Goal: Transaction & Acquisition: Purchase product/service

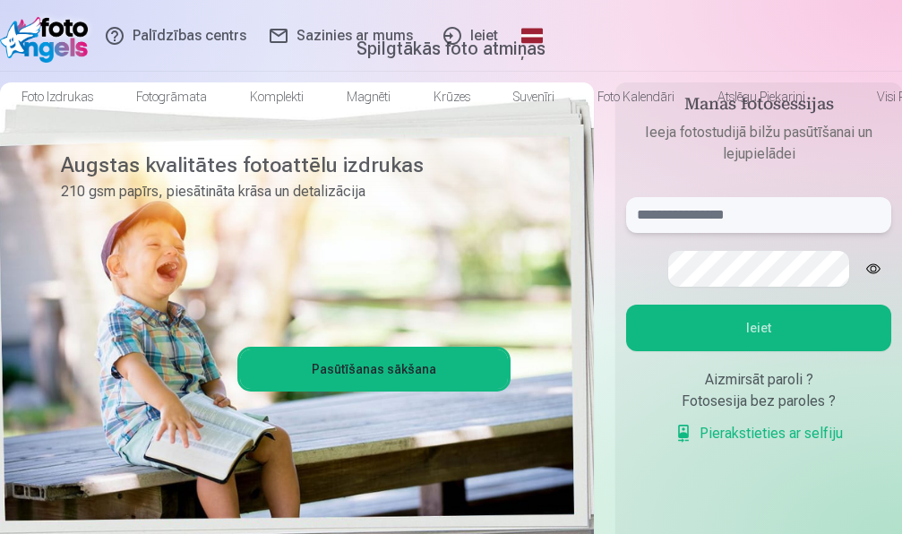
click at [814, 233] on input "text" at bounding box center [758, 215] width 265 height 36
type input "**********"
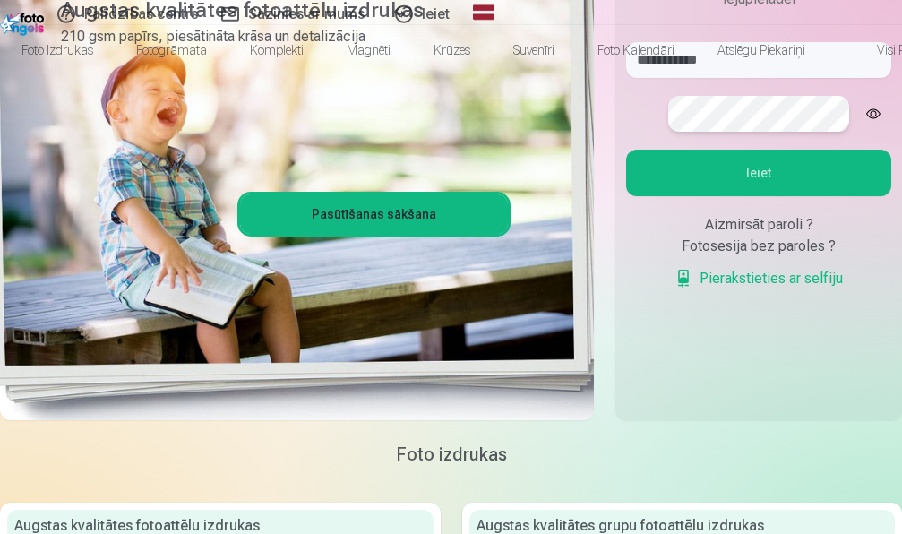
scroll to position [183, 0]
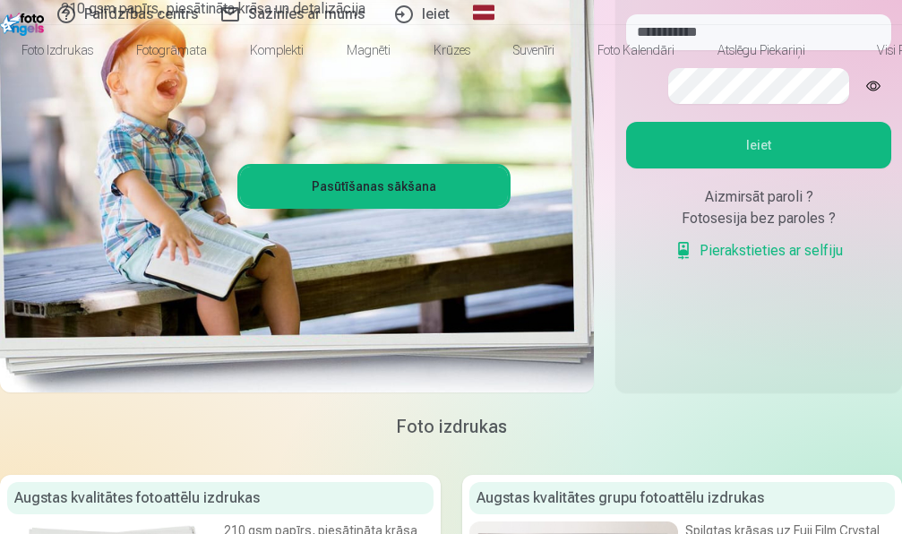
click at [764, 168] on button "Ieiet" at bounding box center [758, 145] width 265 height 47
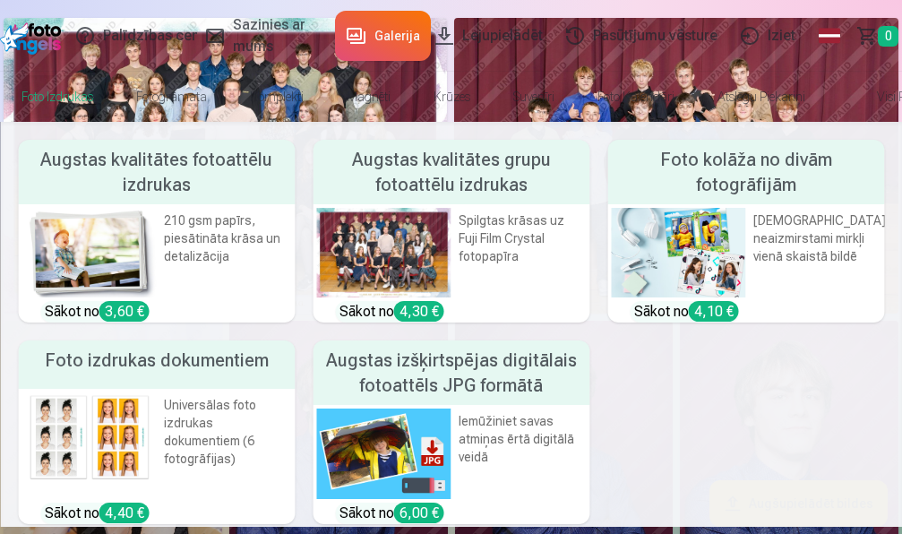
click at [159, 204] on h5 "Augstas kvalitātes fotoattēlu izdrukas" at bounding box center [156, 172] width 277 height 64
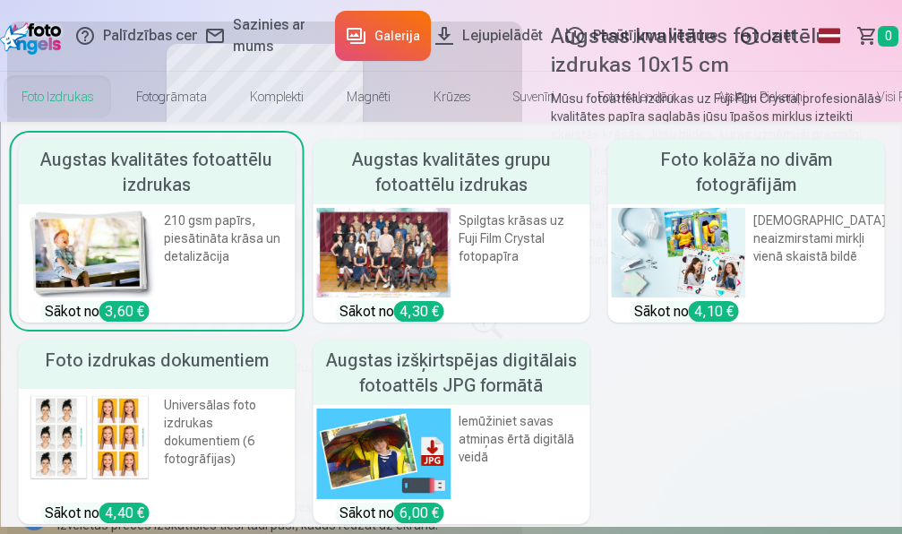
click at [321, 204] on h5 "Augstas kvalitātes grupu fotoattēlu izdrukas" at bounding box center [450, 172] width 277 height 64
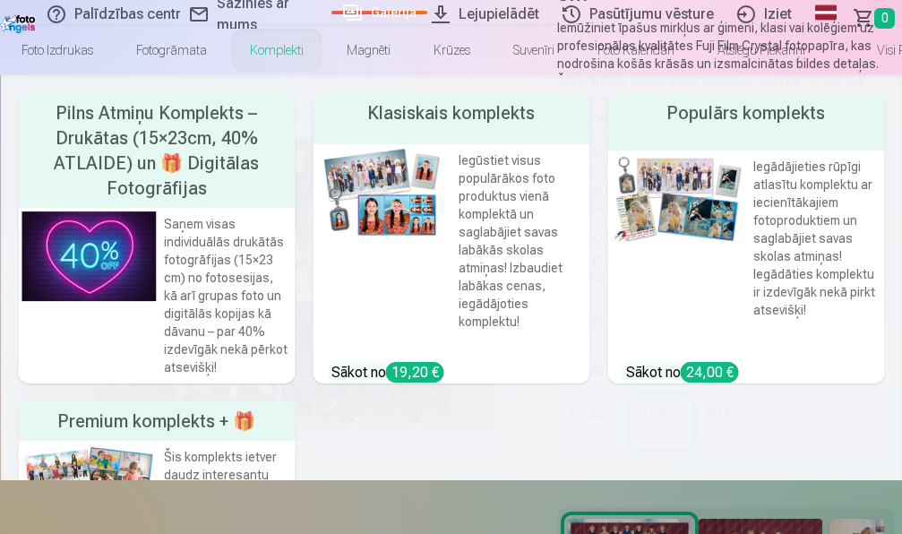
scroll to position [91, 0]
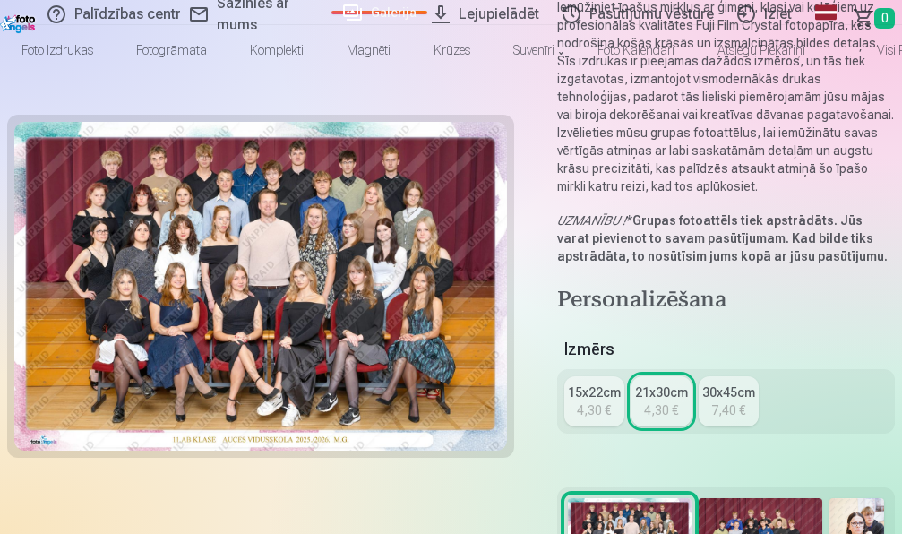
click at [332, 11] on link "Galerija" at bounding box center [379, 13] width 96 height 4
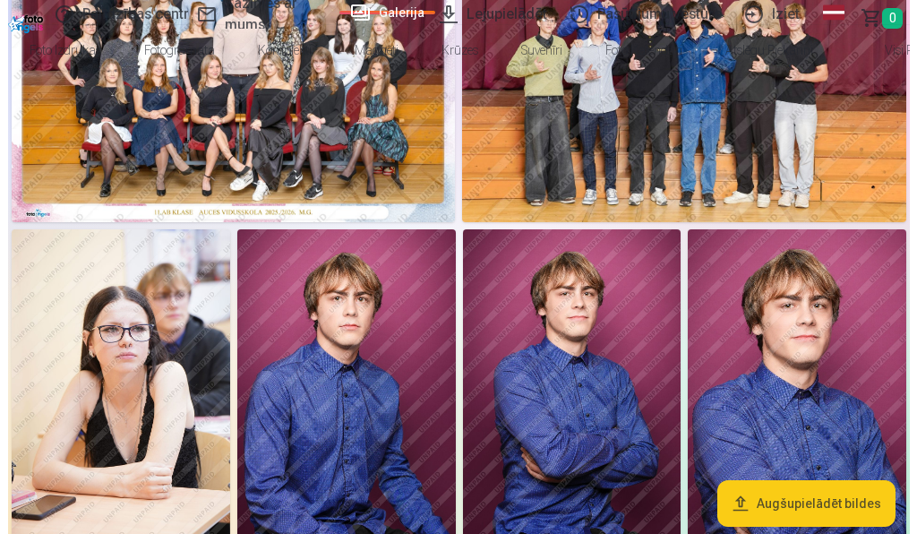
scroll to position [274, 0]
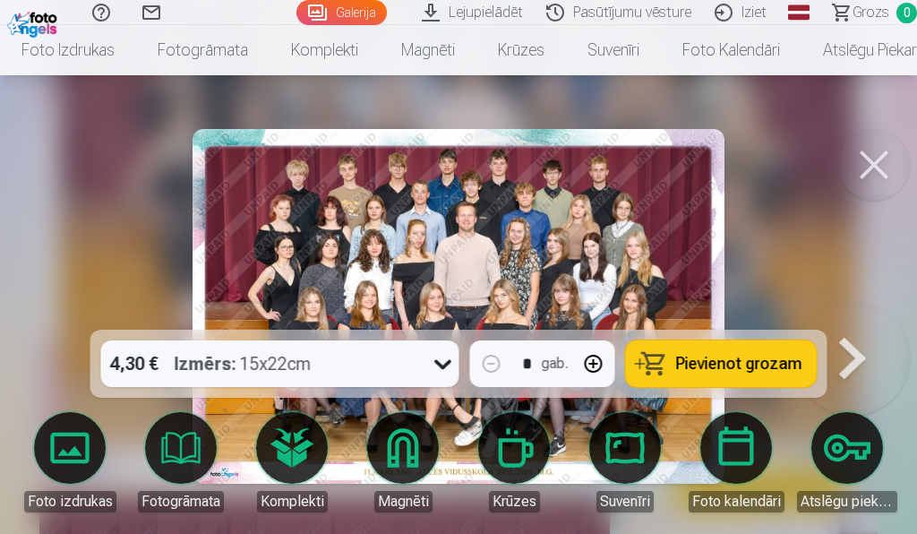
click at [443, 364] on icon at bounding box center [443, 363] width 29 height 29
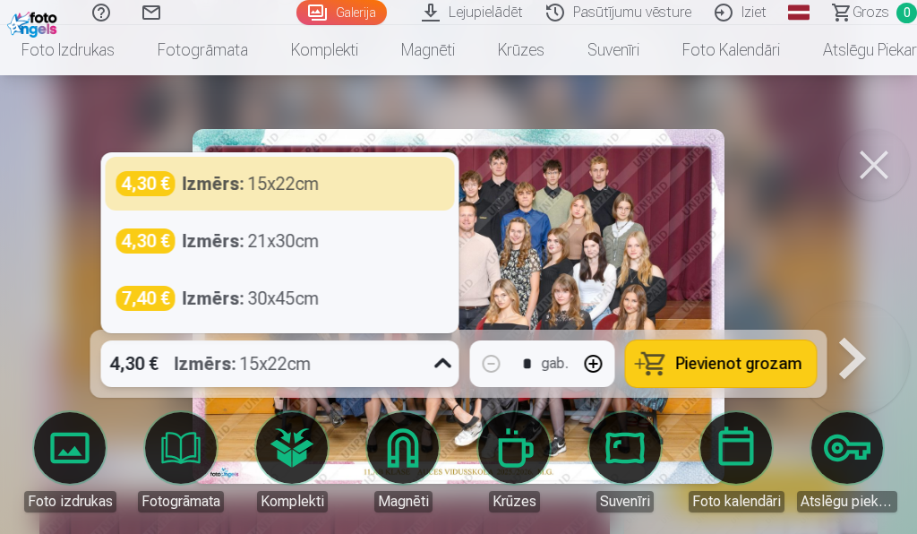
click at [443, 364] on icon at bounding box center [443, 363] width 29 height 29
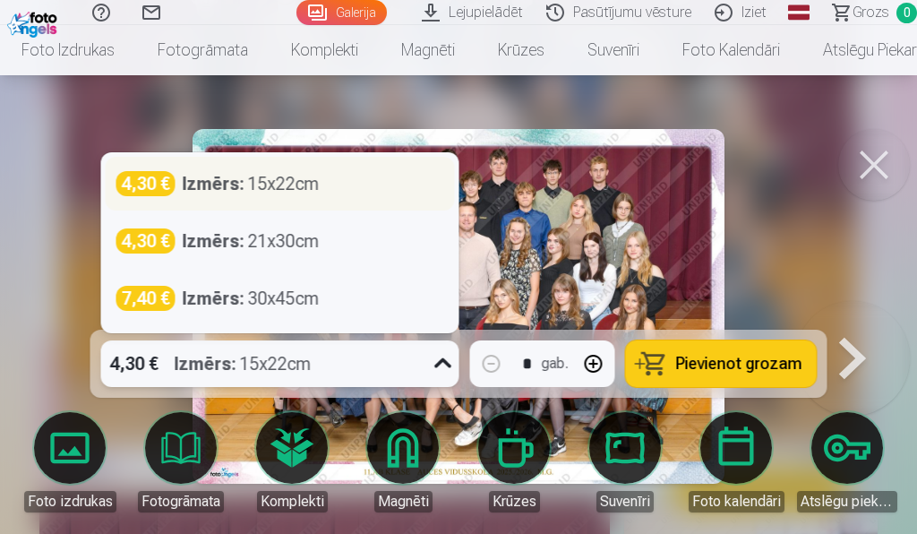
click at [257, 191] on div "Izmērs : 15x22cm" at bounding box center [251, 183] width 137 height 25
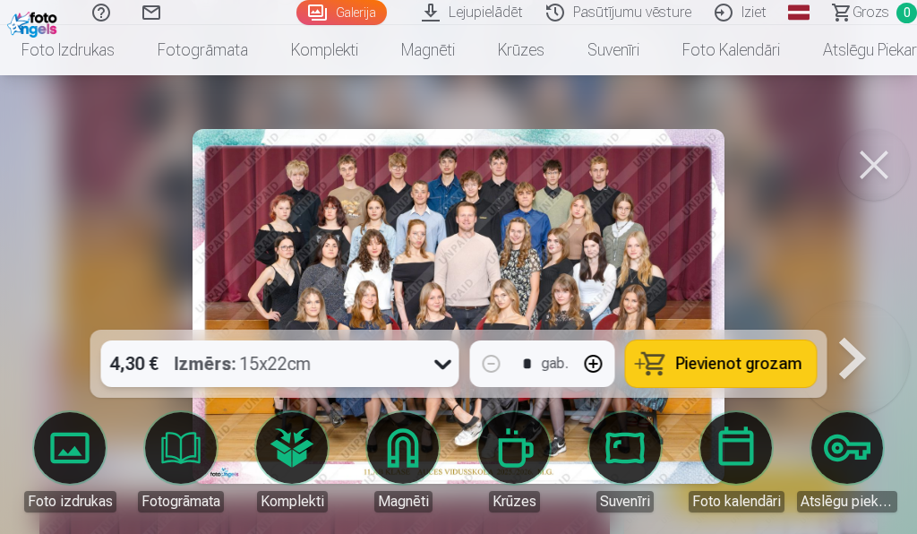
click at [740, 364] on span "Pievienot grozam" at bounding box center [739, 363] width 126 height 16
click at [901, 16] on span "2" at bounding box center [906, 13] width 21 height 21
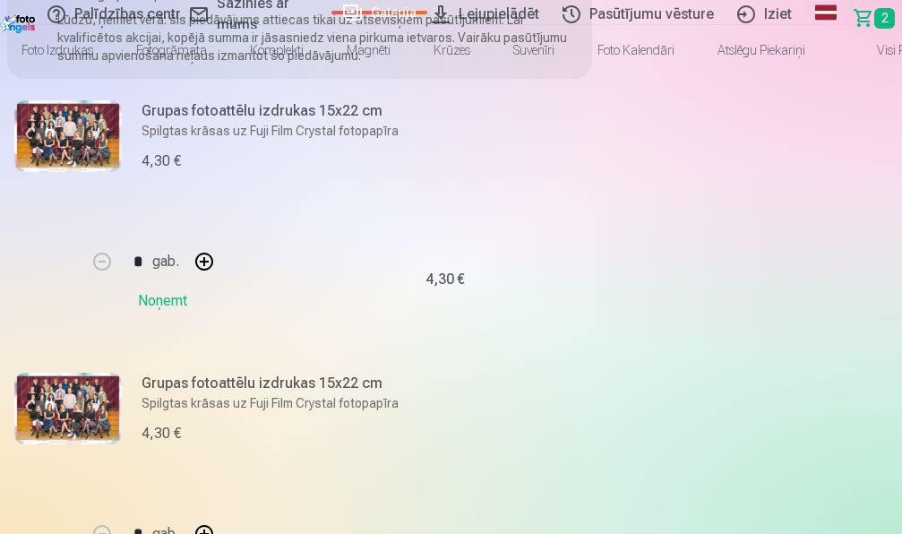
scroll to position [274, 0]
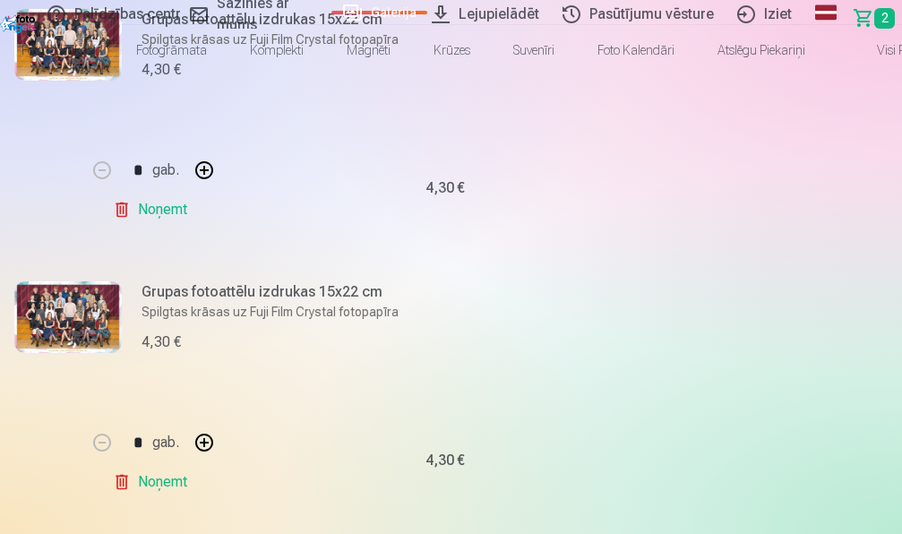
click at [194, 227] on link "Noņemt" at bounding box center [153, 210] width 81 height 36
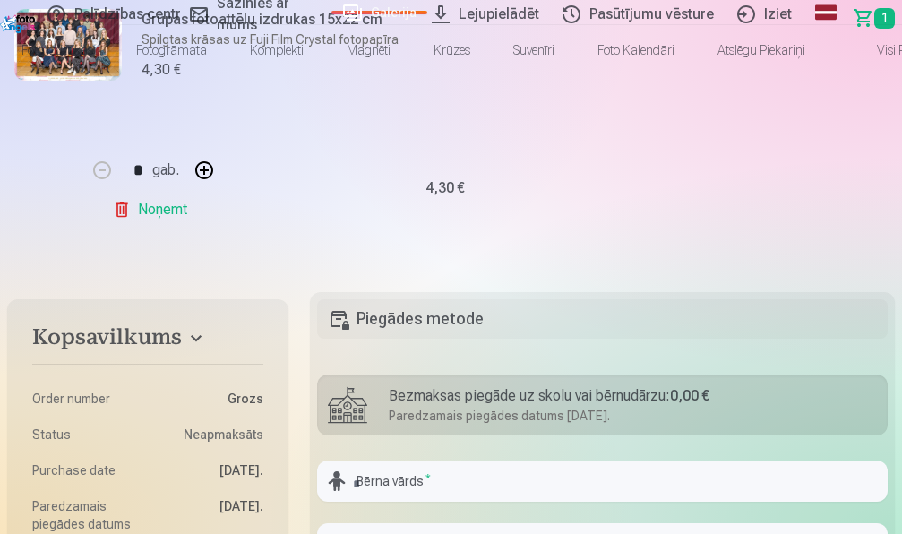
click at [194, 227] on link "Noņemt" at bounding box center [153, 210] width 81 height 36
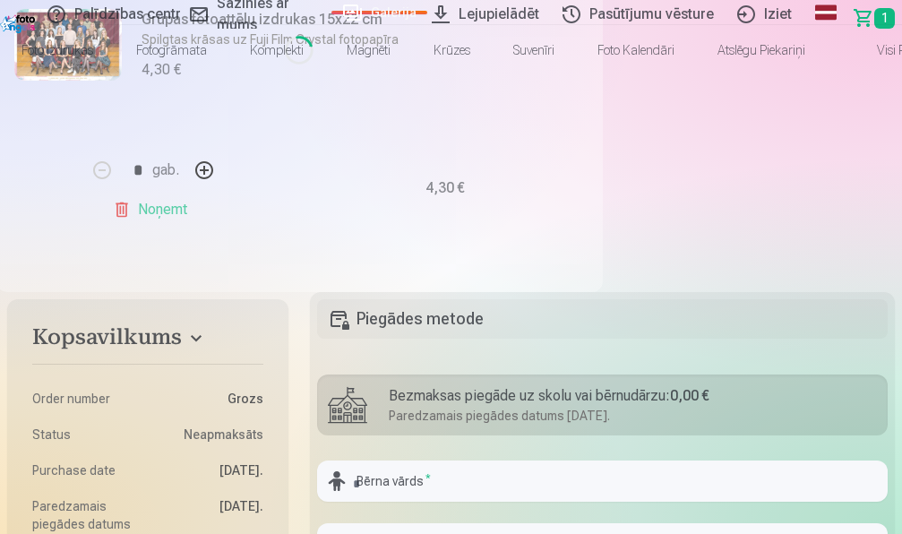
click at [468, 292] on div "Loading..." at bounding box center [299, 49] width 606 height 483
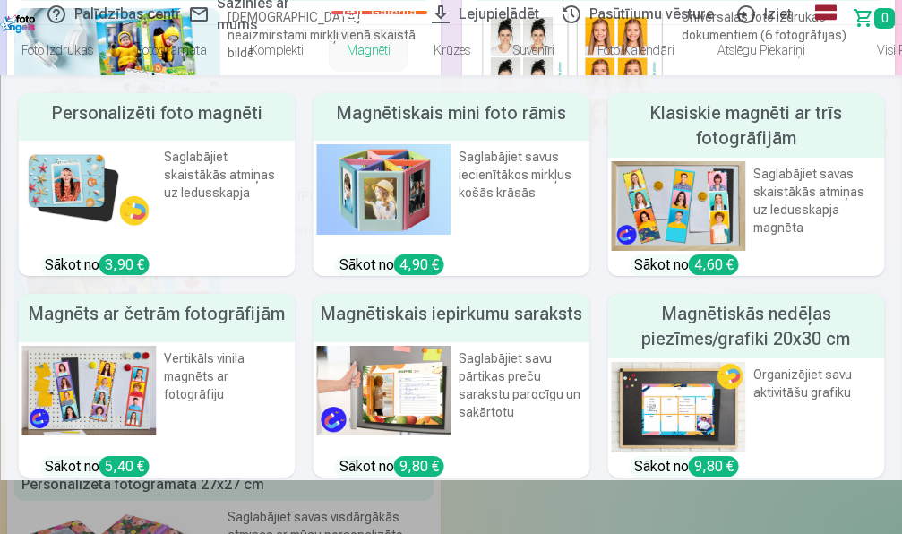
scroll to position [129, 0]
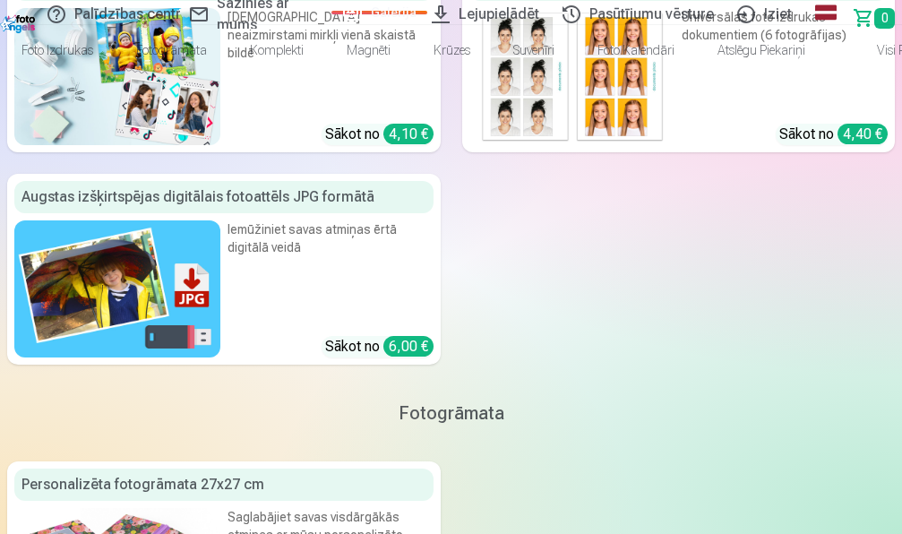
click at [331, 14] on link "Galerija" at bounding box center [379, 13] width 96 height 4
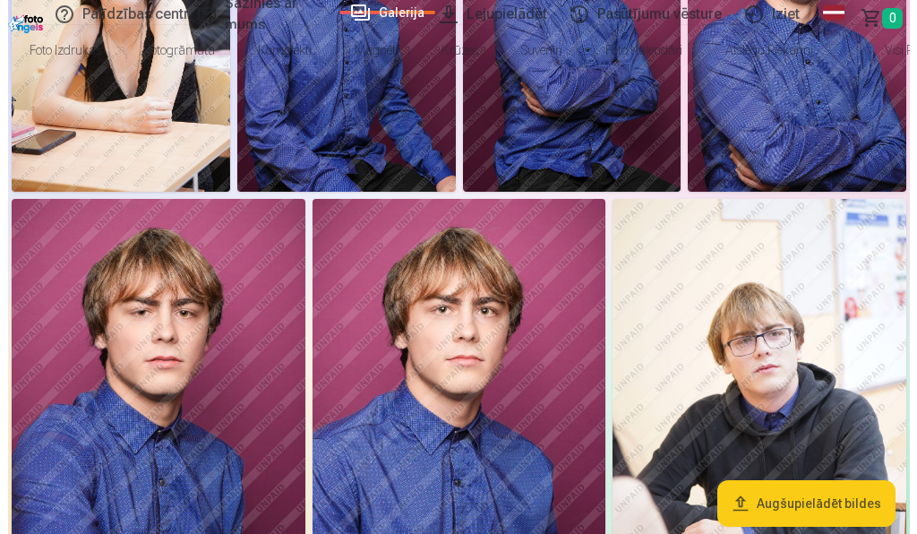
scroll to position [274, 0]
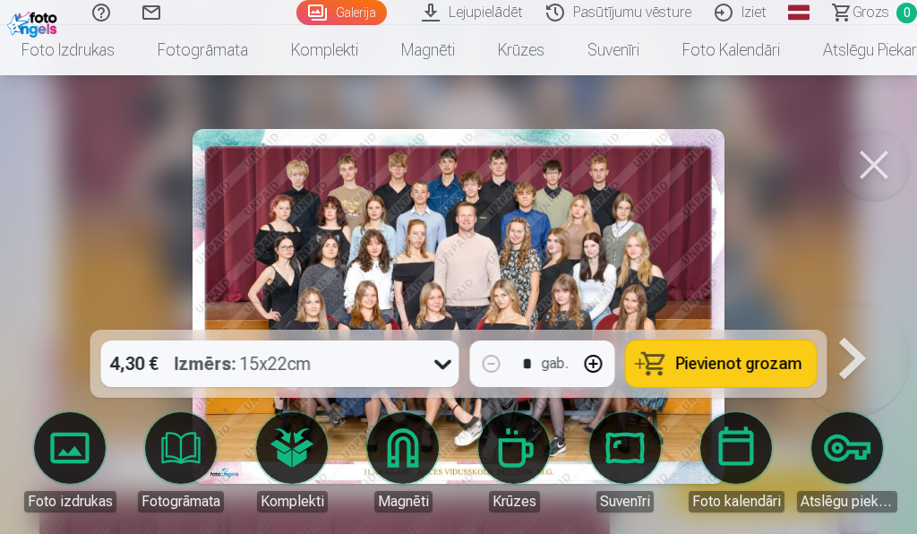
click at [758, 359] on span "Pievienot grozam" at bounding box center [739, 363] width 126 height 16
click at [870, 18] on span "Grozs" at bounding box center [870, 12] width 37 height 21
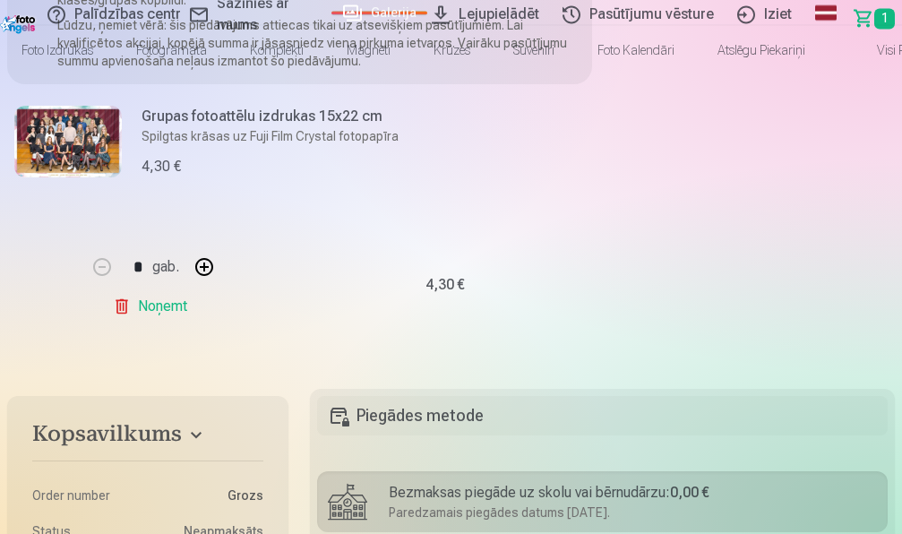
scroll to position [183, 0]
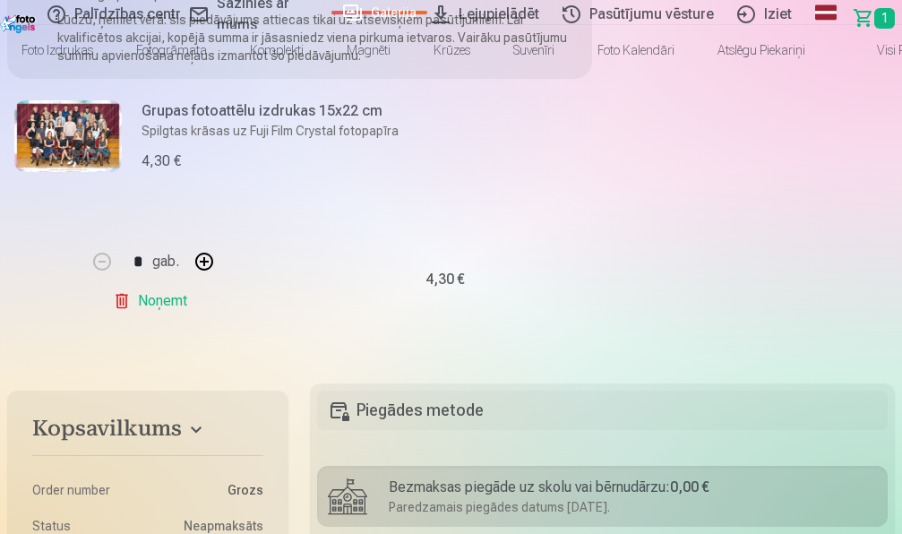
click at [336, 11] on link "Galerija" at bounding box center [379, 13] width 96 height 4
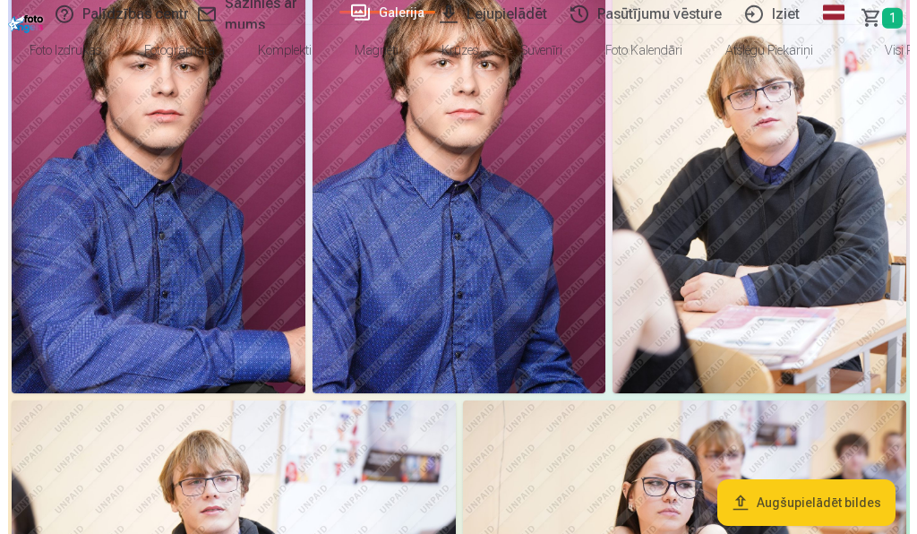
scroll to position [731, 0]
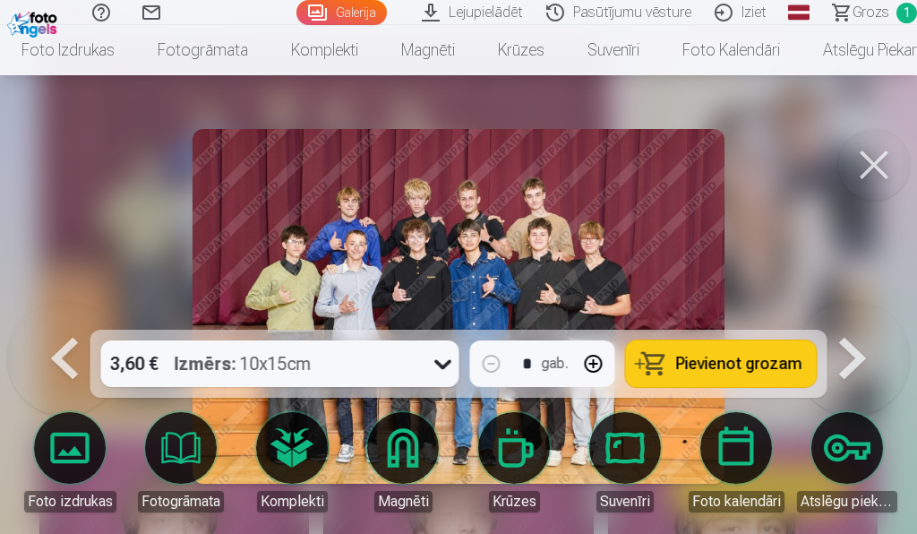
click at [791, 353] on button "Pievienot grozam" at bounding box center [721, 363] width 191 height 47
click at [867, 19] on span "Grozs" at bounding box center [870, 12] width 37 height 21
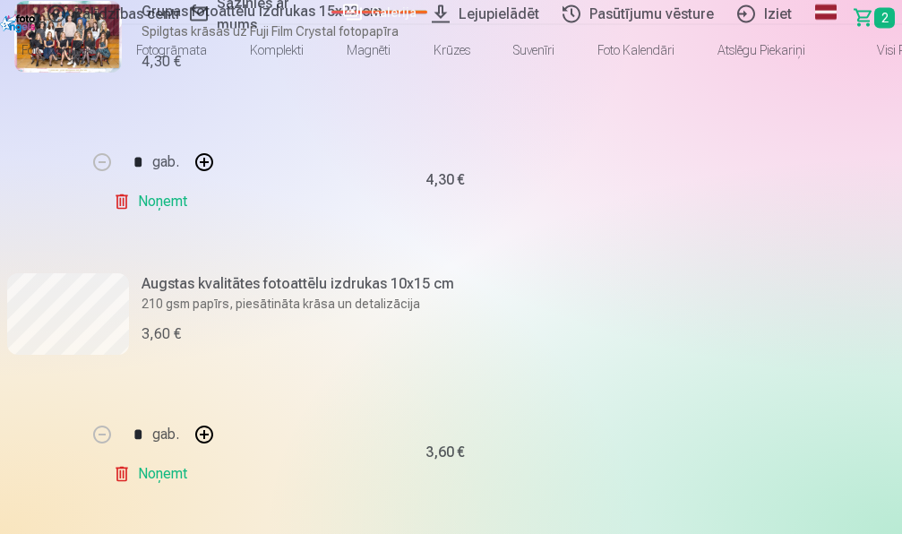
scroll to position [274, 0]
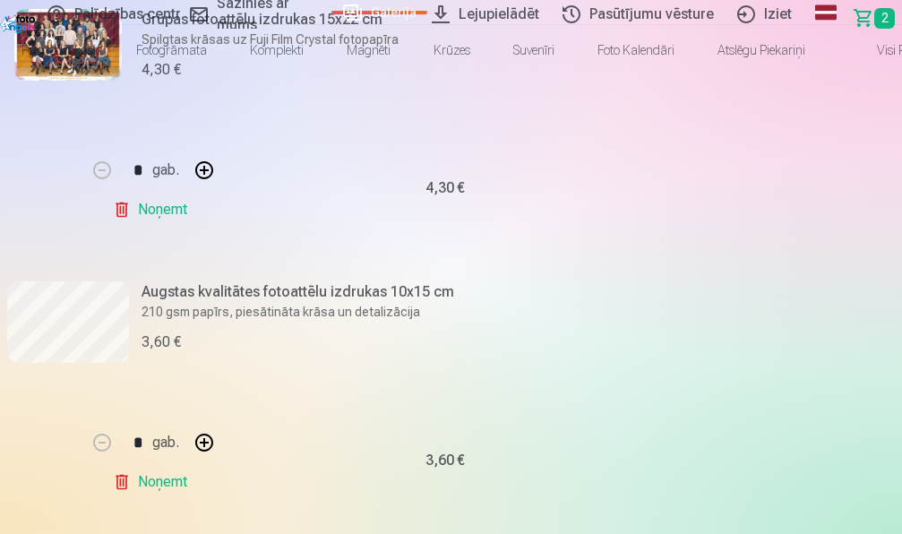
click at [331, 13] on link "Galerija" at bounding box center [379, 13] width 96 height 4
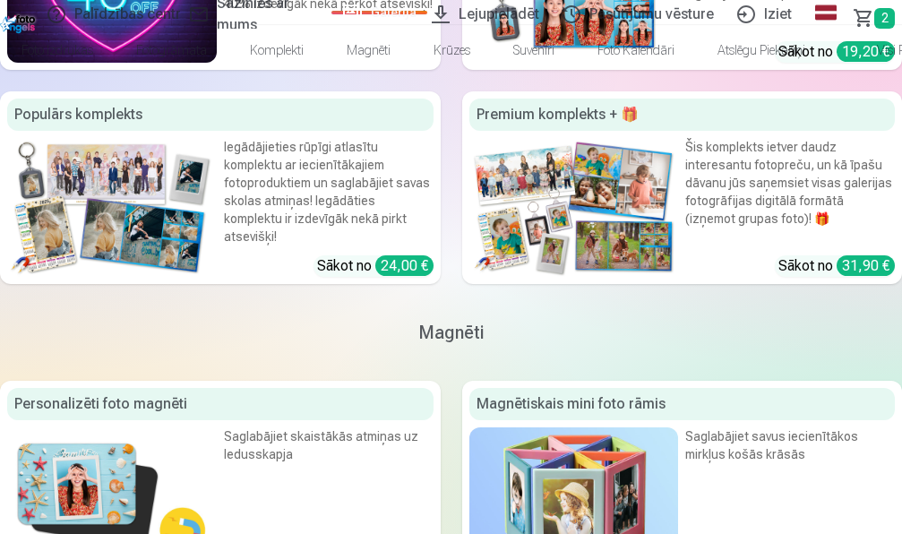
scroll to position [3562, 0]
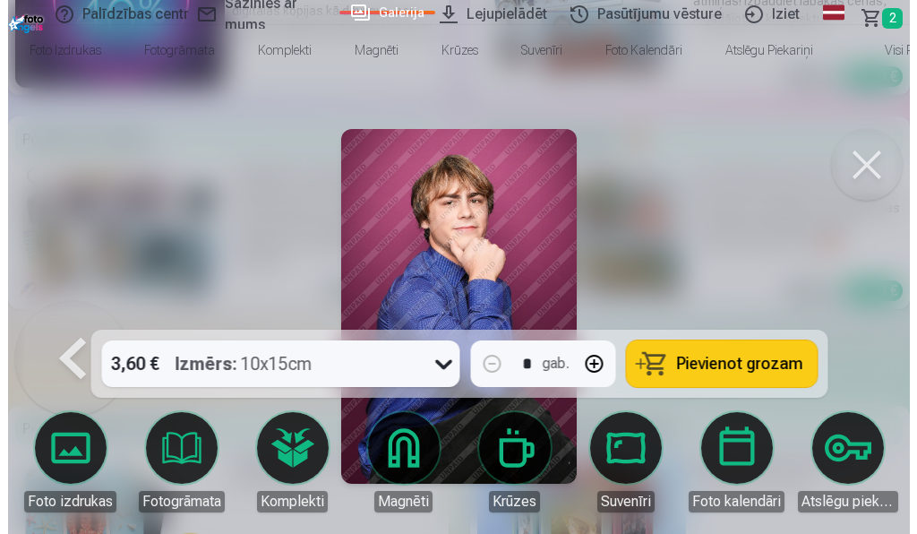
scroll to position [3618, 0]
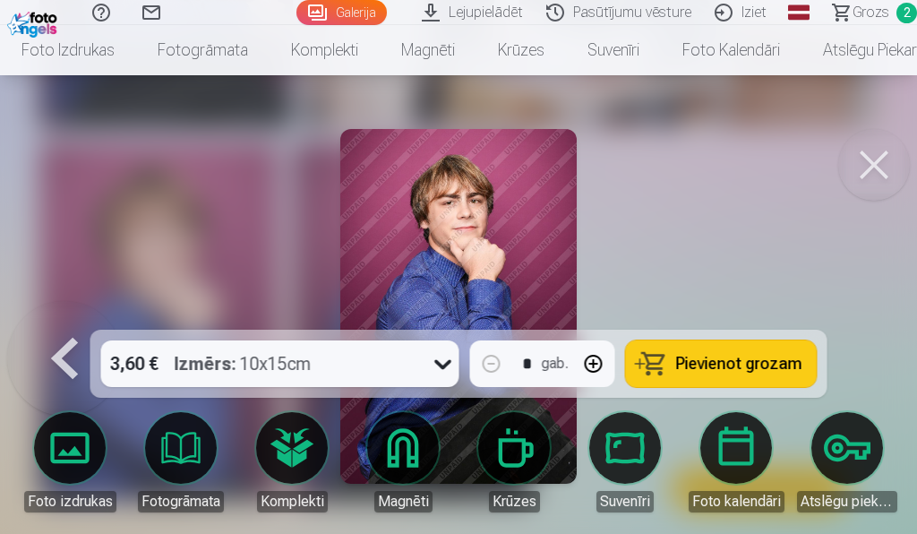
click at [718, 367] on span "Pievienot grozam" at bounding box center [739, 363] width 126 height 16
click at [363, 11] on link "Galerija" at bounding box center [341, 12] width 90 height 25
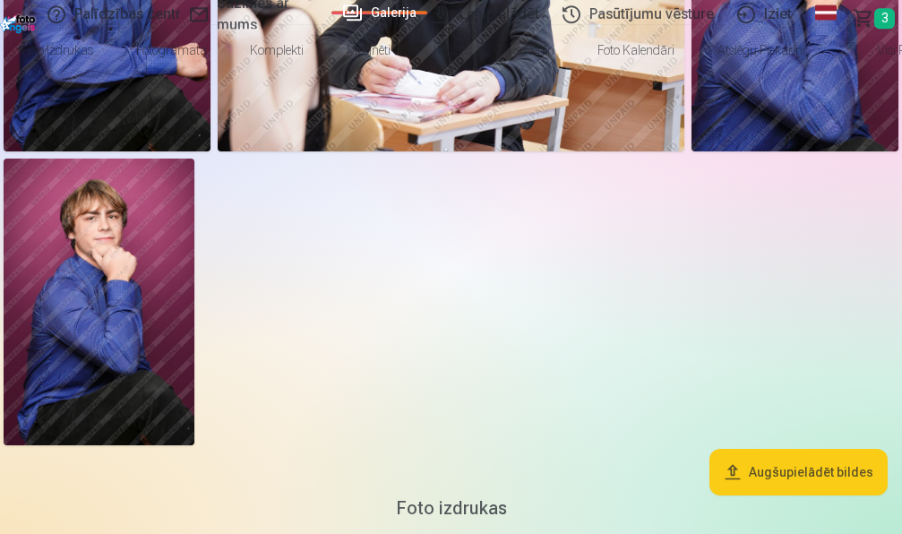
scroll to position [1826, 0]
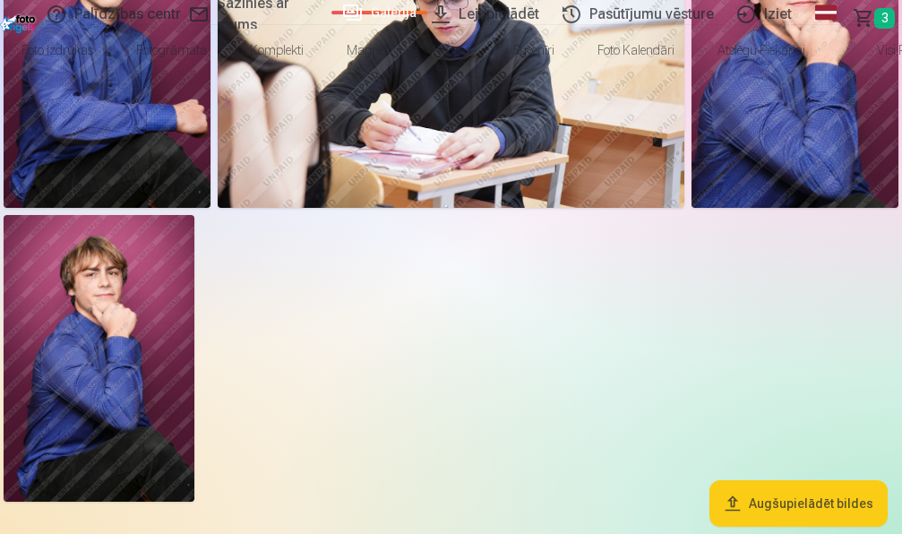
click at [890, 16] on span "3" at bounding box center [884, 18] width 21 height 21
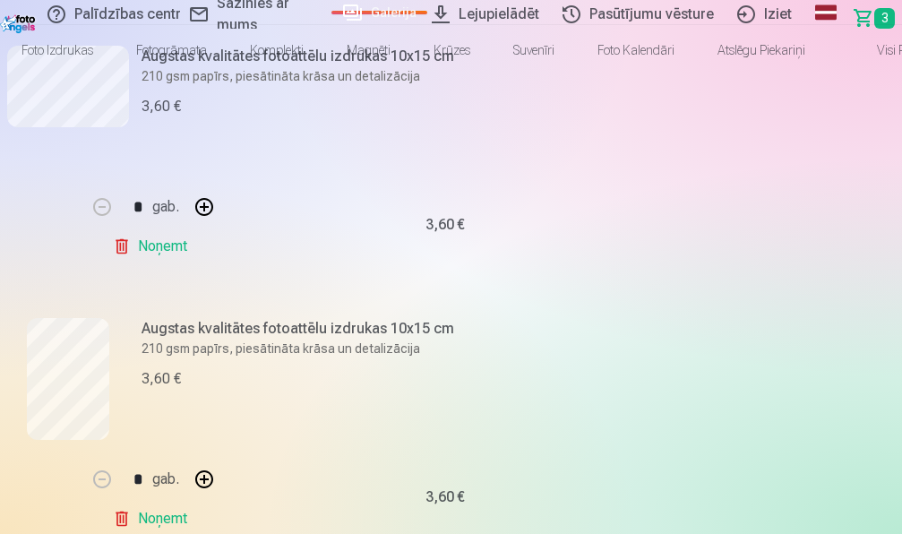
scroll to position [548, 0]
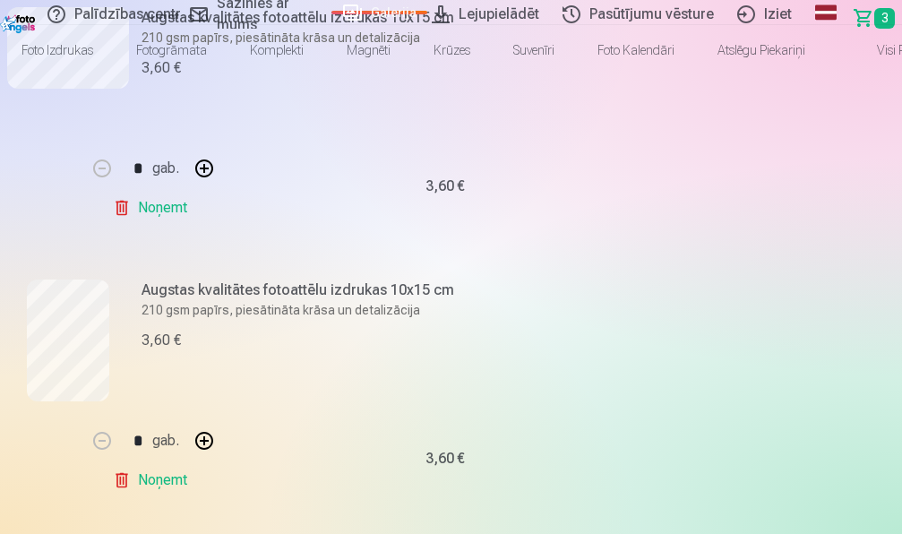
click at [194, 462] on link "Noņemt" at bounding box center [153, 480] width 81 height 36
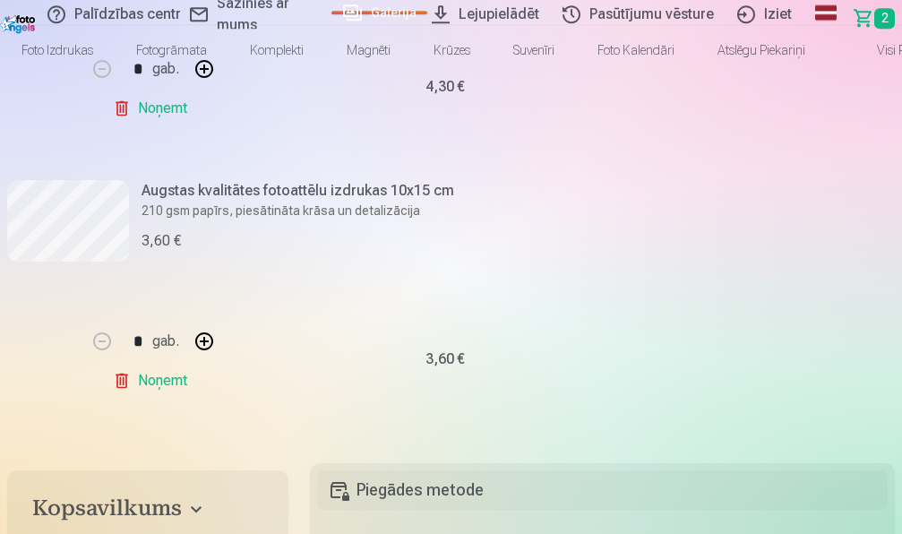
scroll to position [365, 0]
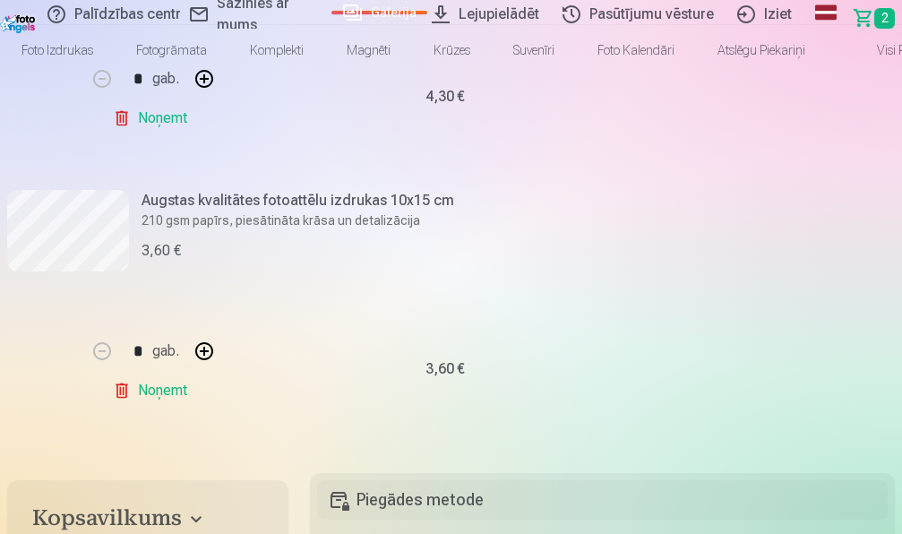
click at [340, 14] on link "Galerija" at bounding box center [379, 13] width 96 height 4
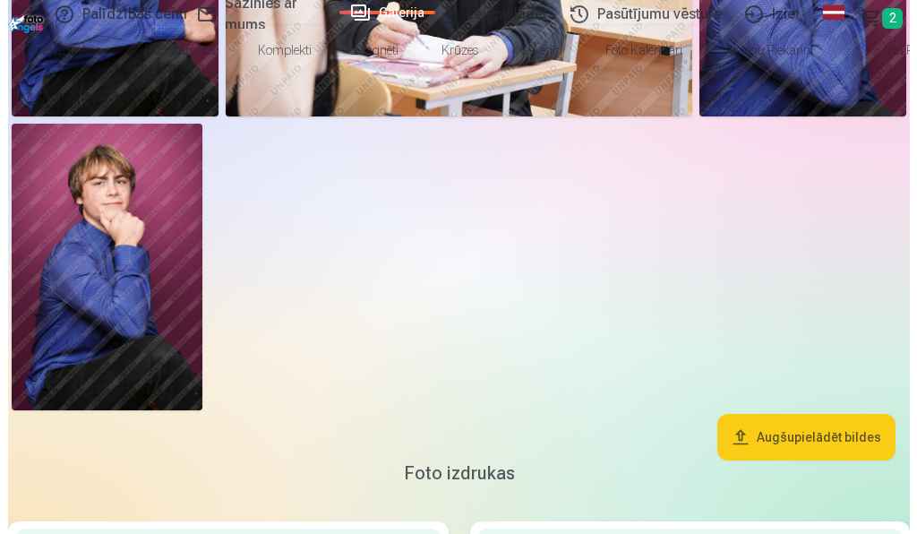
scroll to position [2009, 0]
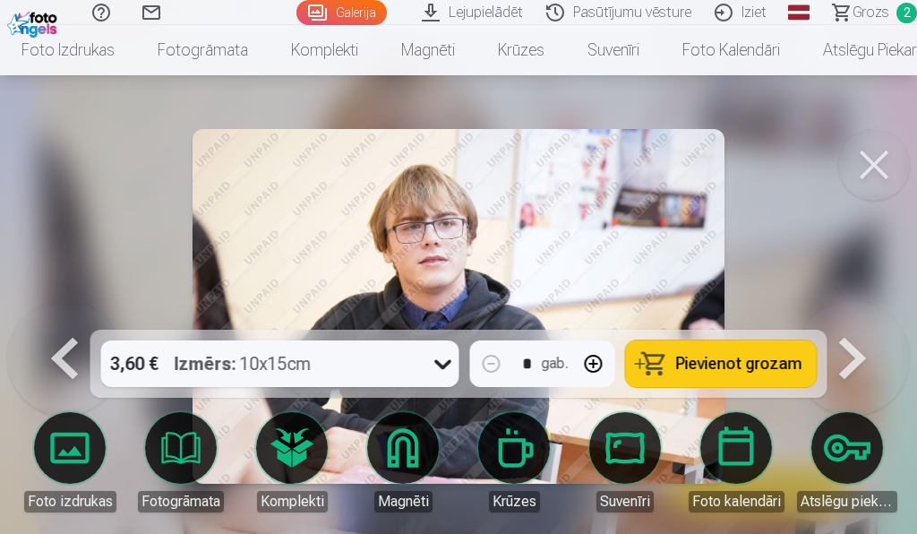
click at [788, 369] on span "Pievienot grozam" at bounding box center [739, 363] width 126 height 16
click at [881, 166] on button at bounding box center [874, 165] width 72 height 72
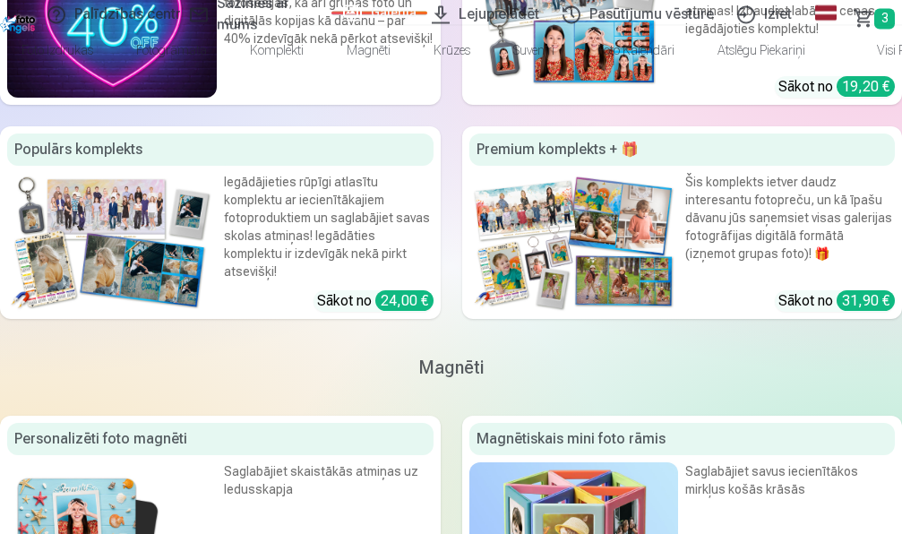
scroll to position [3529, 0]
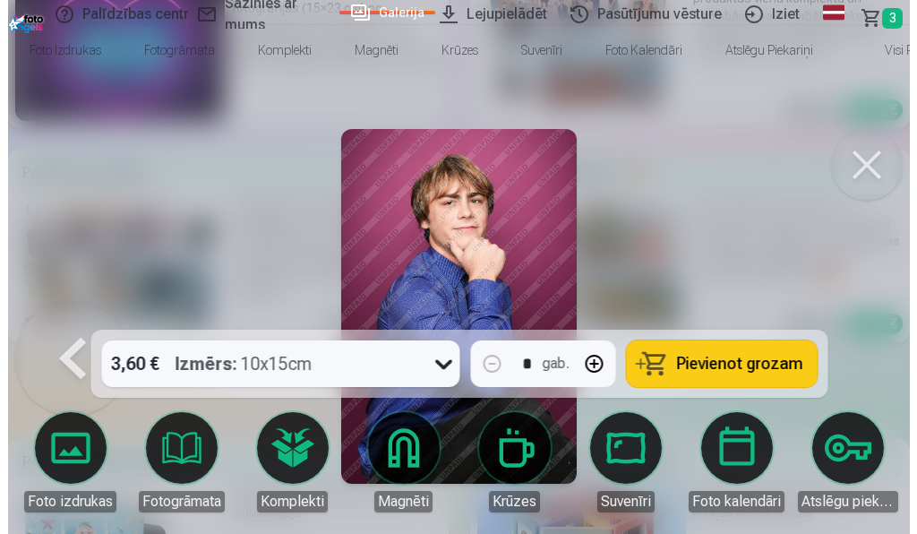
scroll to position [3586, 0]
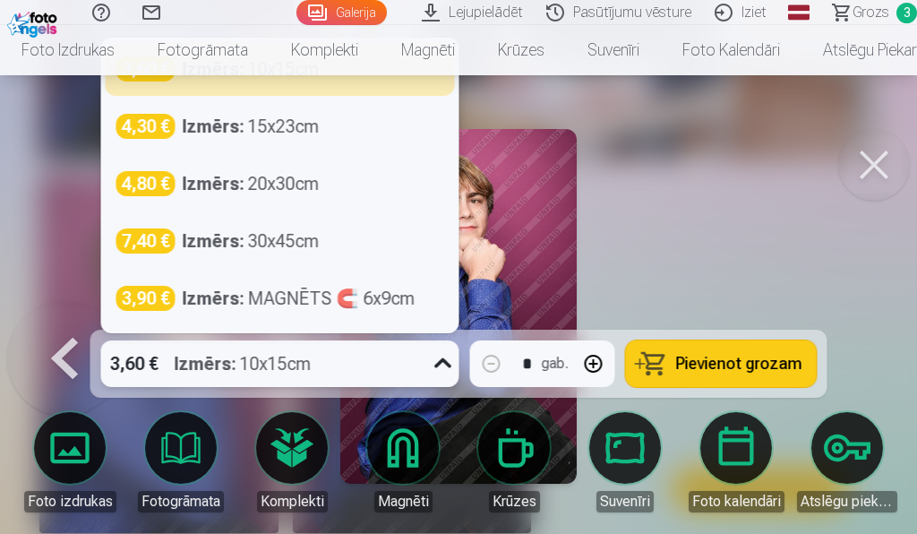
click at [441, 364] on icon at bounding box center [442, 363] width 17 height 10
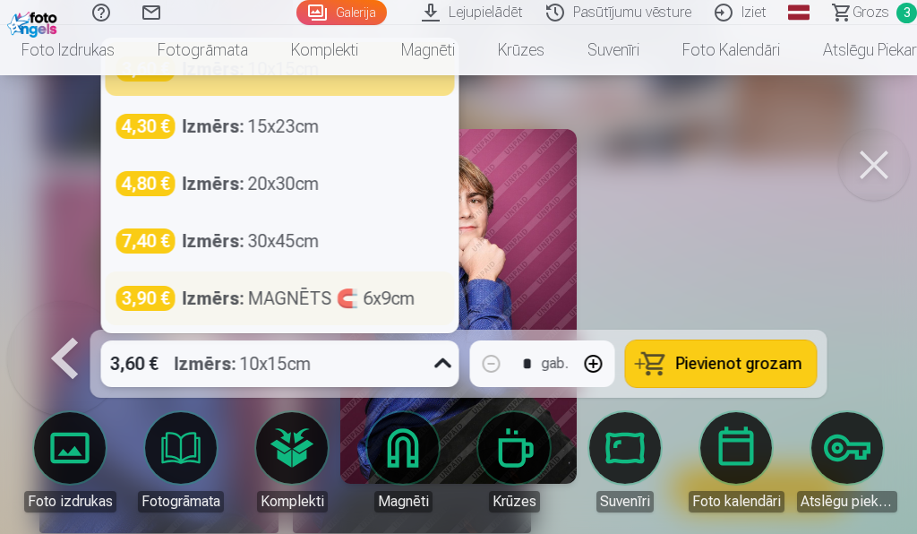
click at [304, 304] on div "Izmērs : MAGNĒTS 🧲 6x9cm" at bounding box center [299, 298] width 233 height 25
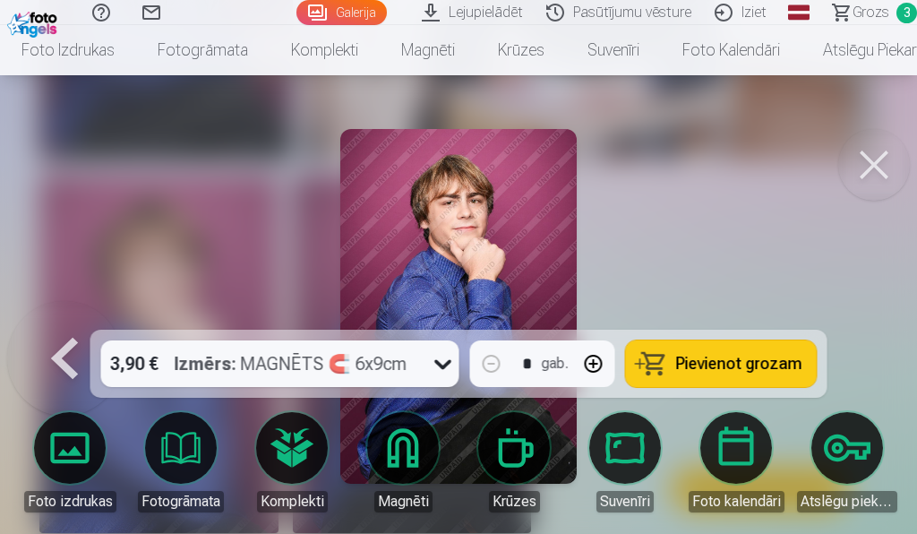
click at [714, 364] on span "Pievienot grozam" at bounding box center [739, 363] width 126 height 16
click at [875, 162] on button at bounding box center [874, 165] width 72 height 72
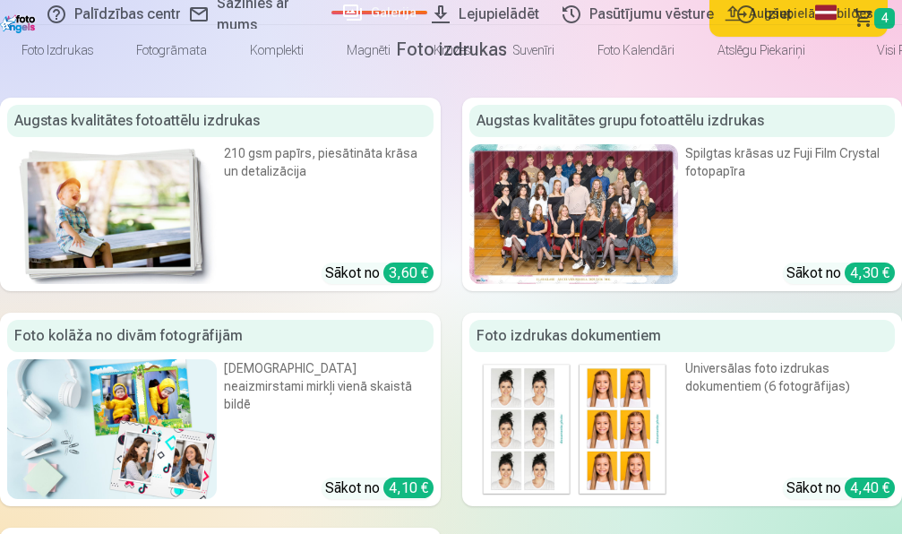
scroll to position [2159, 0]
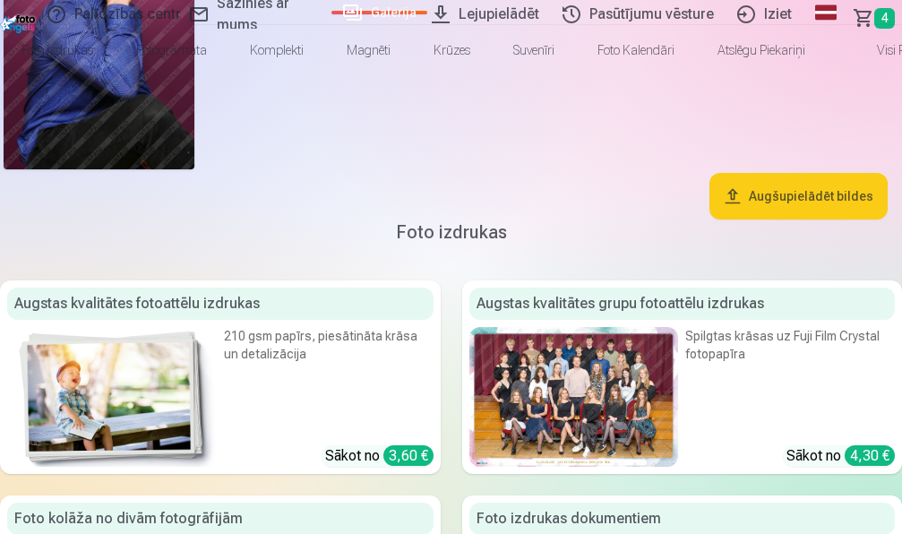
click at [860, 17] on span "Grozs" at bounding box center [860, 17] width 0 height 21
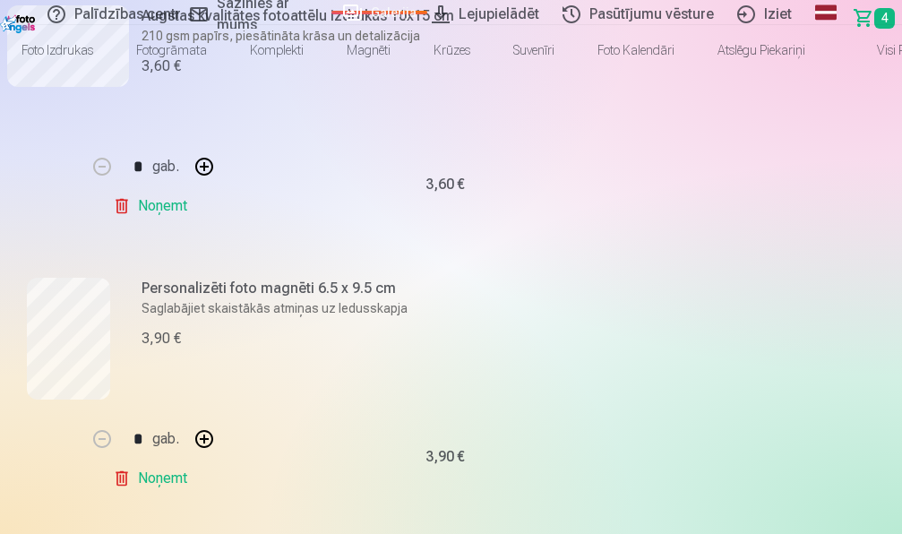
scroll to position [1187, 0]
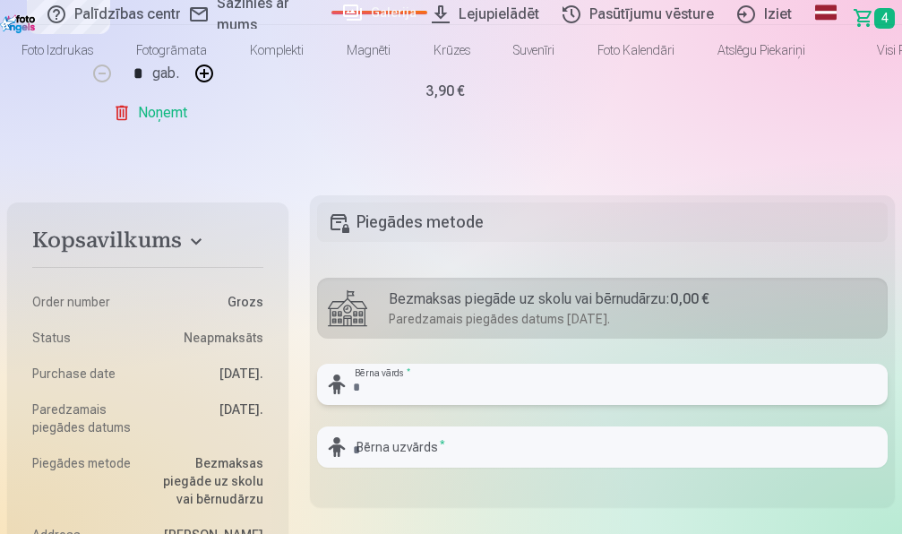
click at [317, 364] on input "text" at bounding box center [602, 384] width 570 height 41
type input "*******"
click at [317, 426] on input "text" at bounding box center [602, 446] width 570 height 41
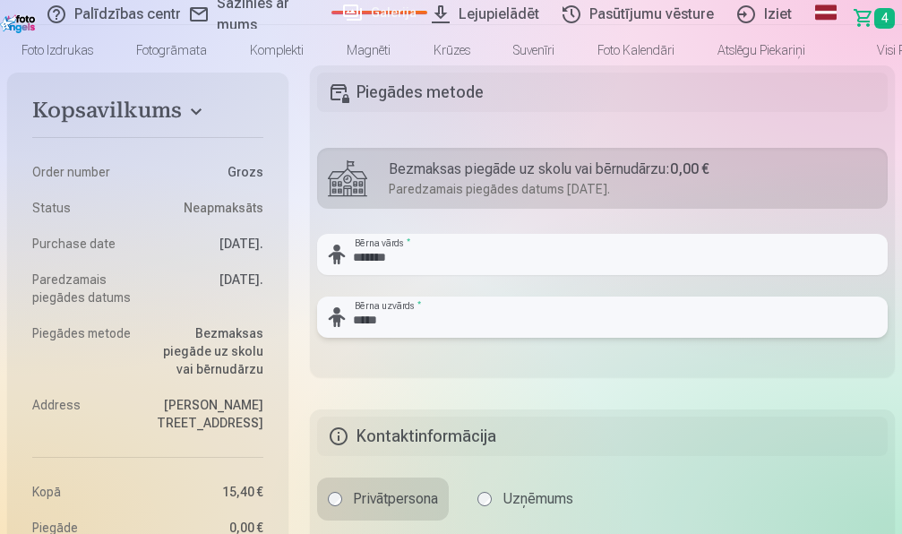
scroll to position [1461, 0]
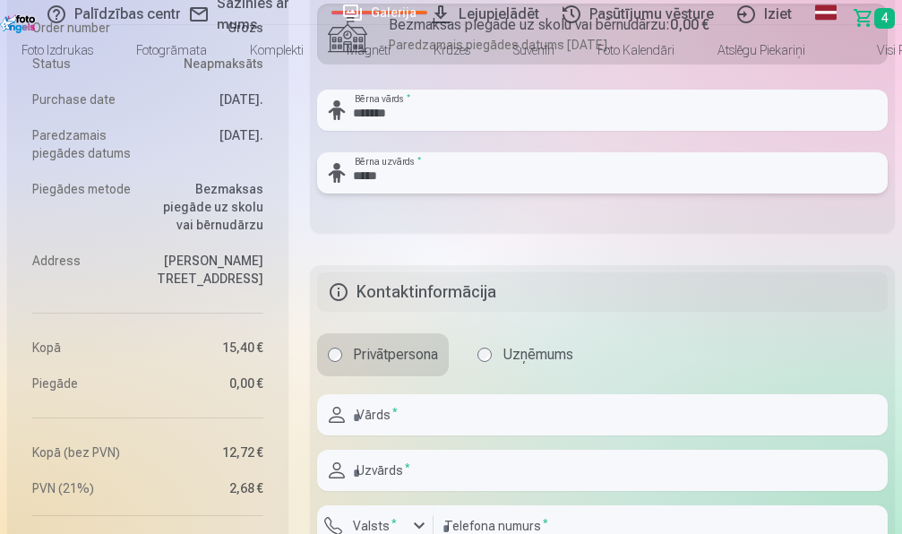
type input "*****"
click at [317, 394] on input "text" at bounding box center [602, 414] width 570 height 41
type input "*******"
click at [495, 449] on input "text" at bounding box center [602, 469] width 570 height 41
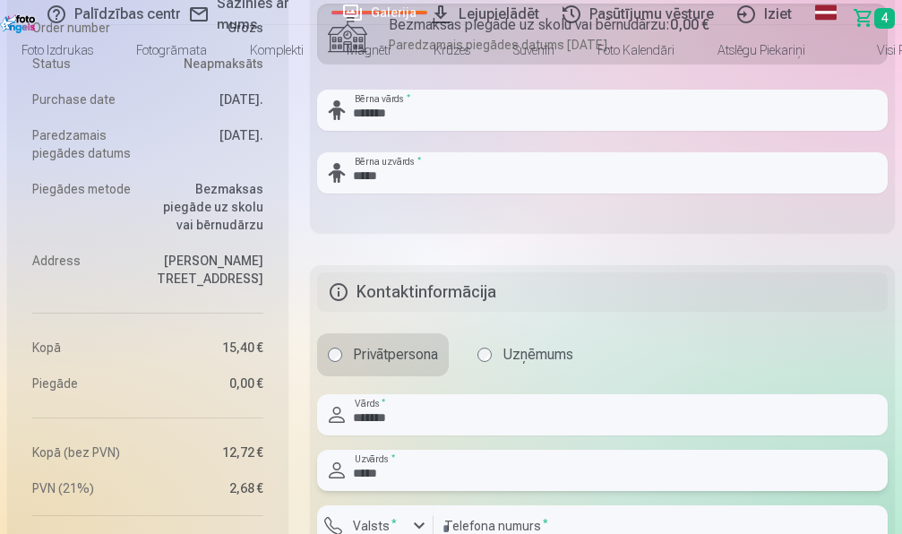
type input "*****"
click at [408, 515] on div "button" at bounding box center [418, 525] width 21 height 21
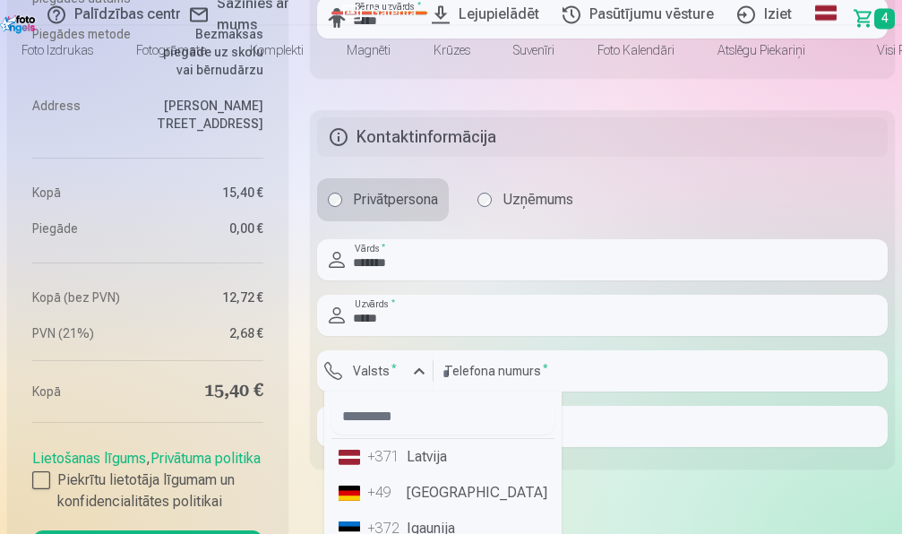
scroll to position [1644, 0]
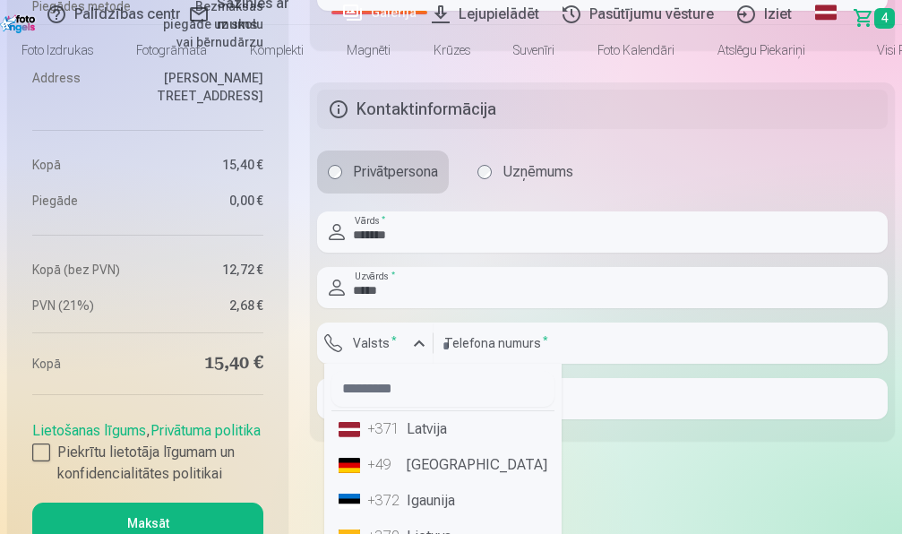
click at [331, 411] on li "+371 Latvija" at bounding box center [442, 429] width 223 height 36
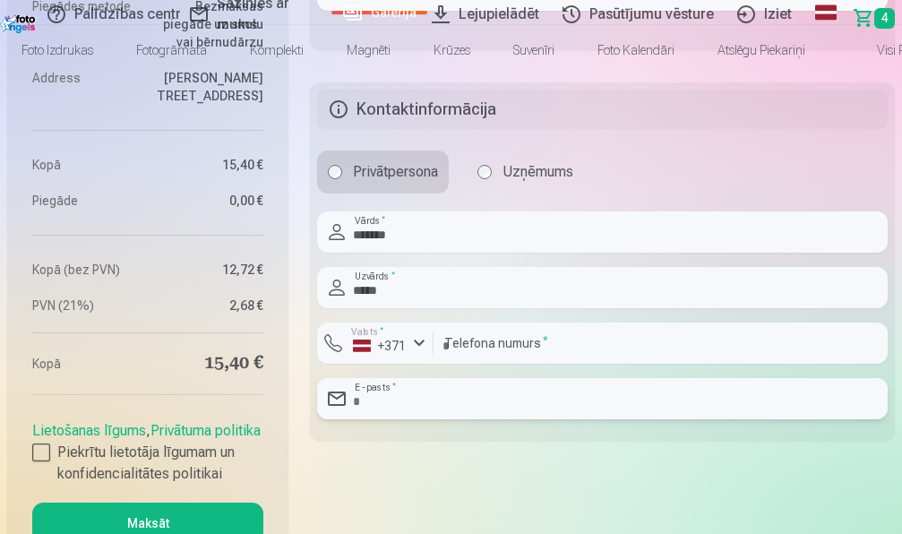
click at [466, 378] on input "email" at bounding box center [602, 398] width 570 height 41
type input "**********"
click at [433, 322] on input "number" at bounding box center [660, 342] width 454 height 41
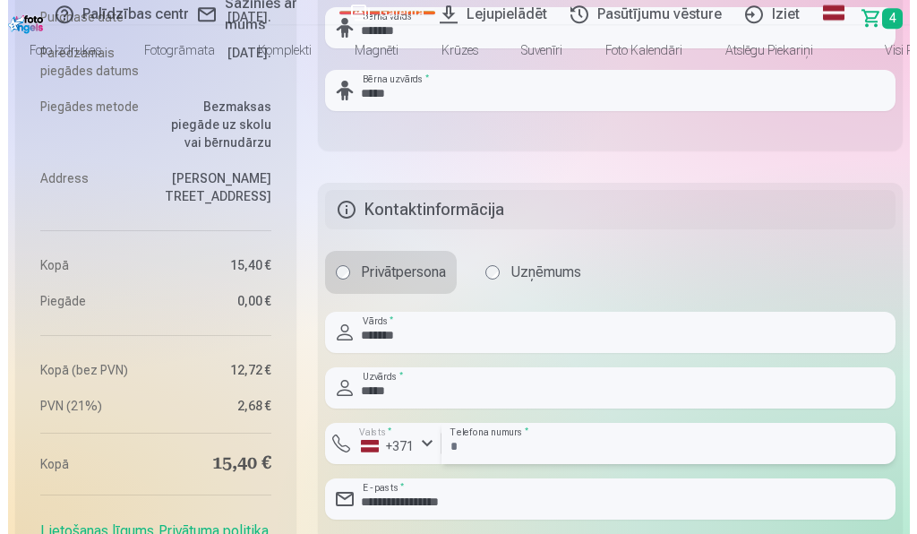
scroll to position [1553, 0]
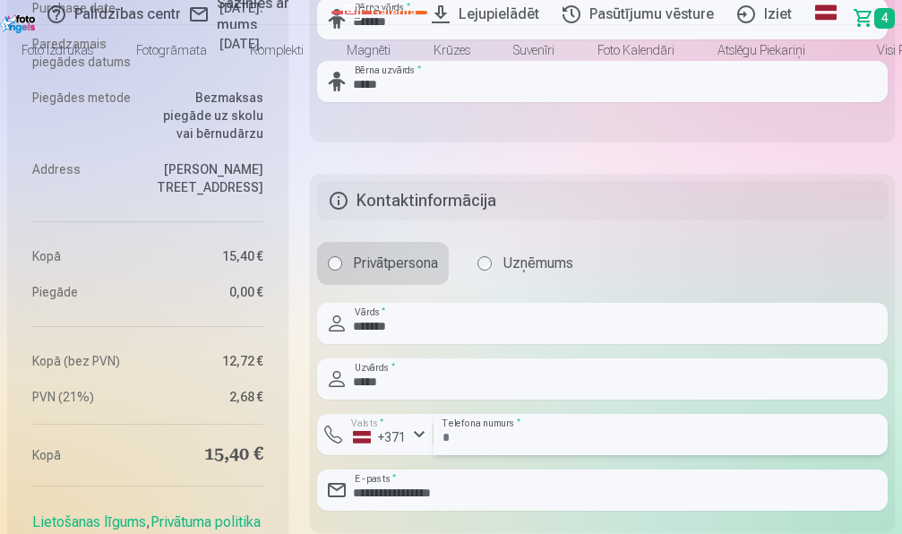
type input "********"
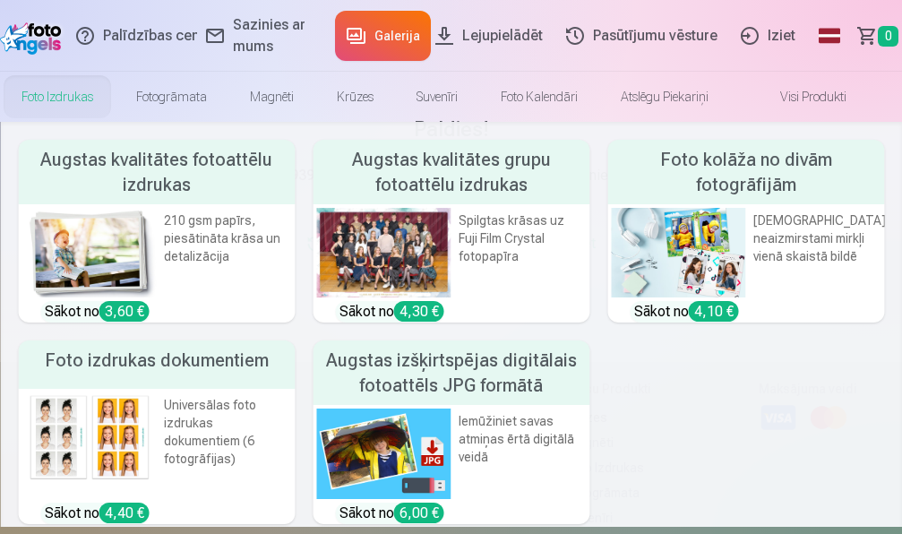
click at [119, 233] on img at bounding box center [88, 253] width 135 height 90
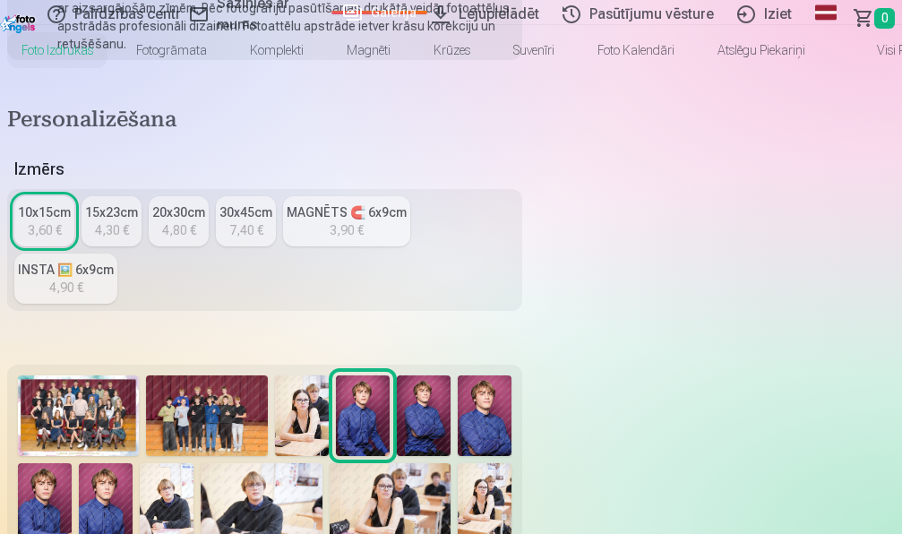
scroll to position [457, 0]
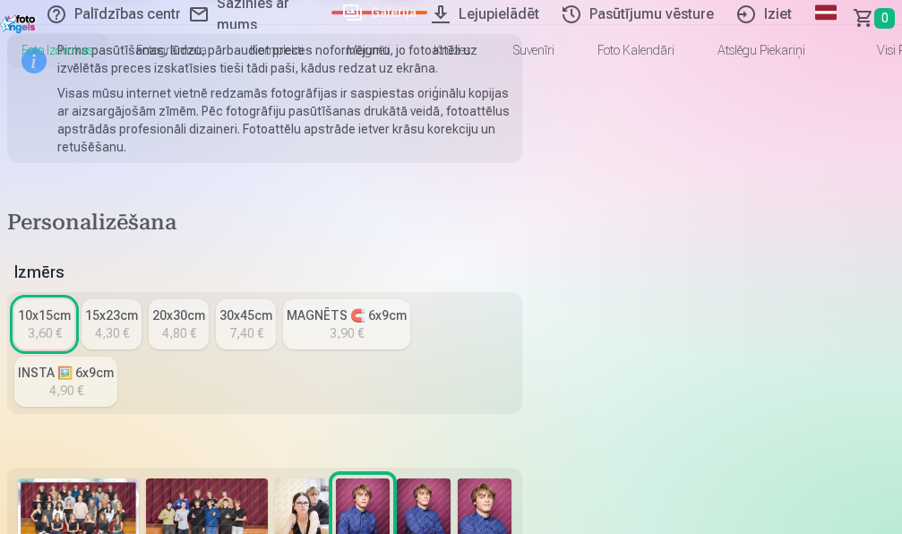
click at [329, 478] on img at bounding box center [302, 518] width 54 height 81
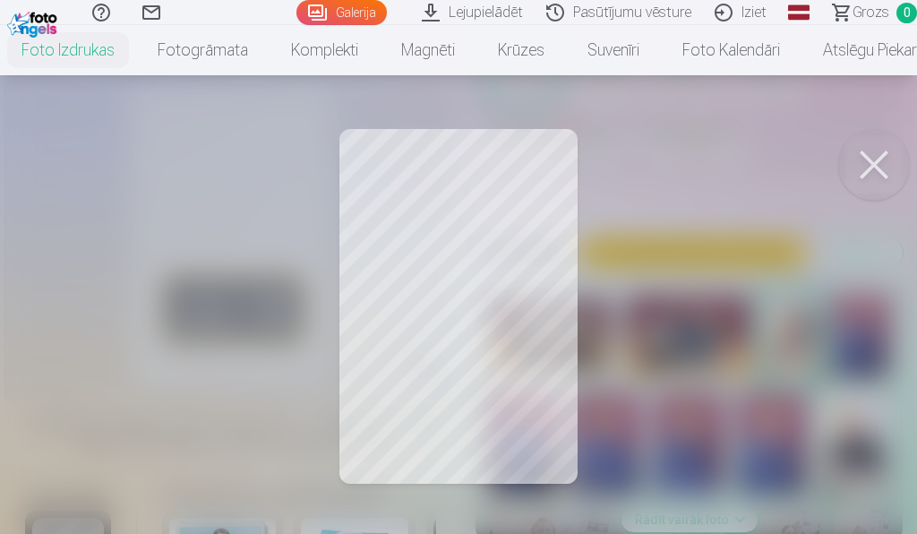
click at [883, 164] on button at bounding box center [874, 165] width 72 height 72
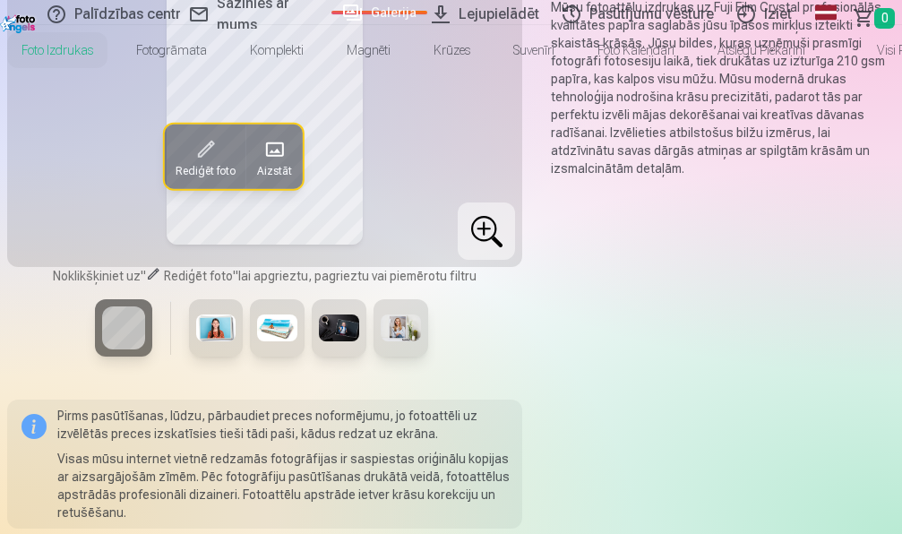
scroll to position [0, 0]
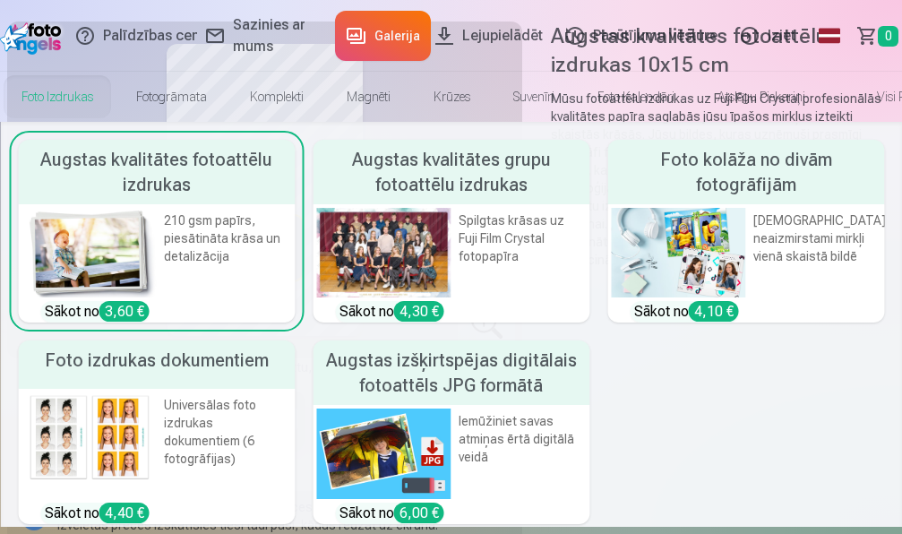
click at [87, 98] on link "Foto izdrukas" at bounding box center [57, 97] width 115 height 50
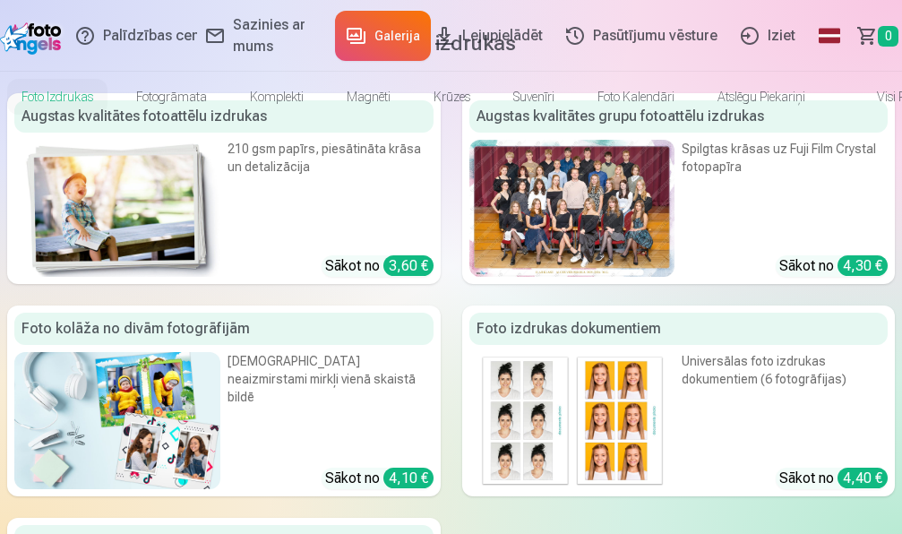
click at [469, 277] on div at bounding box center [572, 208] width 206 height 137
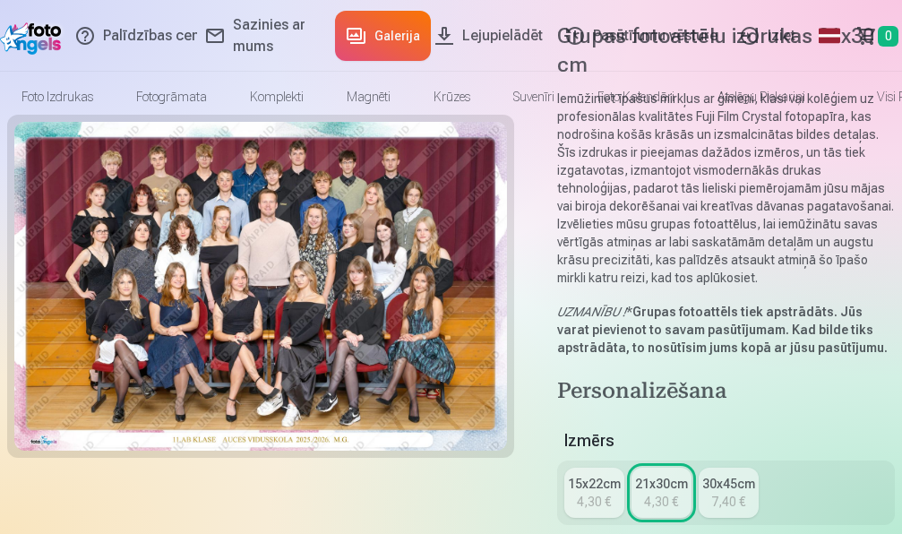
click at [740, 42] on link "Iziet" at bounding box center [770, 36] width 78 height 72
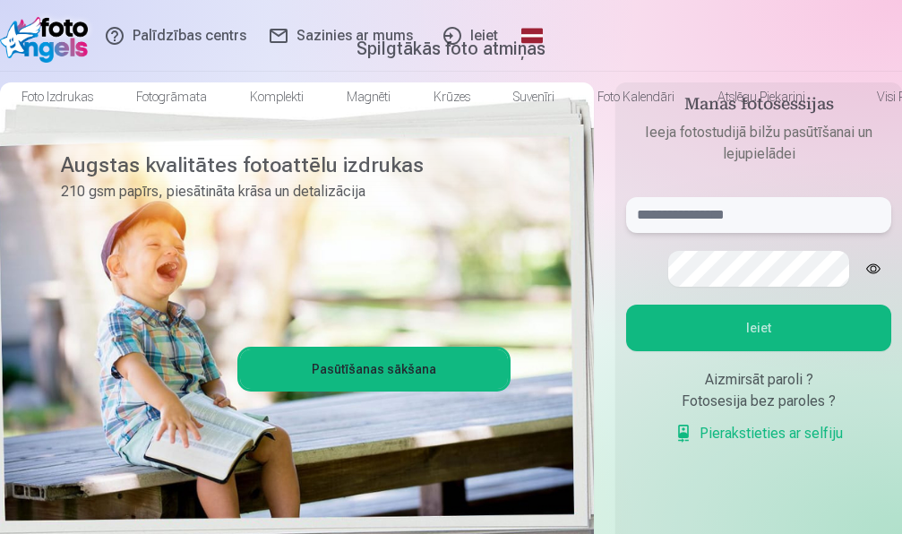
click at [800, 233] on input "text" at bounding box center [758, 215] width 265 height 36
click at [782, 351] on button "Ieiet" at bounding box center [758, 327] width 265 height 47
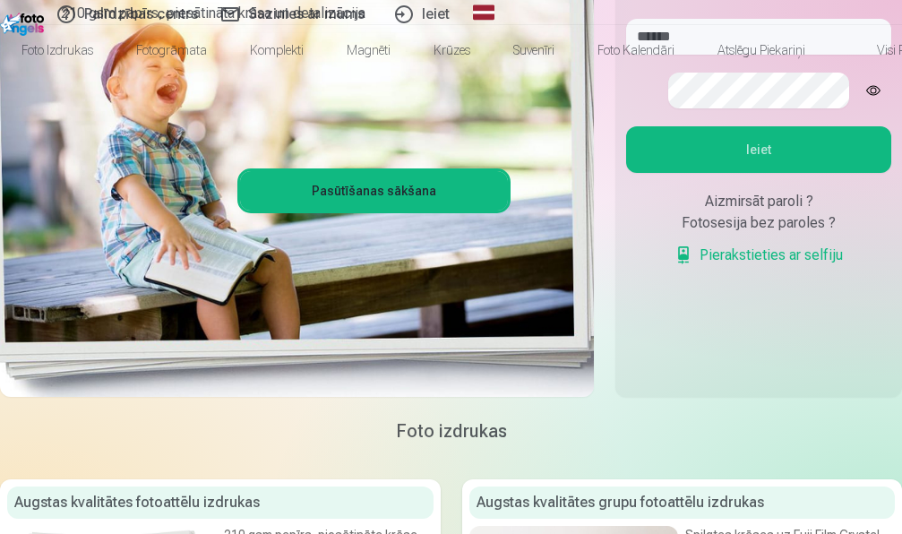
scroll to position [183, 0]
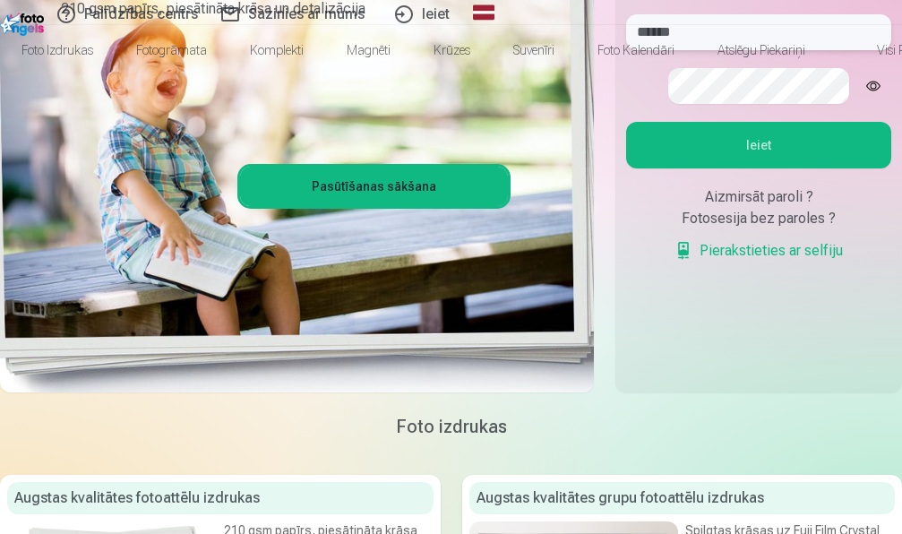
click at [811, 50] on input "******" at bounding box center [758, 32] width 265 height 36
type input "**********"
click at [0, 0] on p "Kaut kas ir noticis nepareizi. Mēģiniet vēlreiz." at bounding box center [0, 0] width 0 height 0
click at [800, 168] on button "Ieiet" at bounding box center [758, 145] width 265 height 47
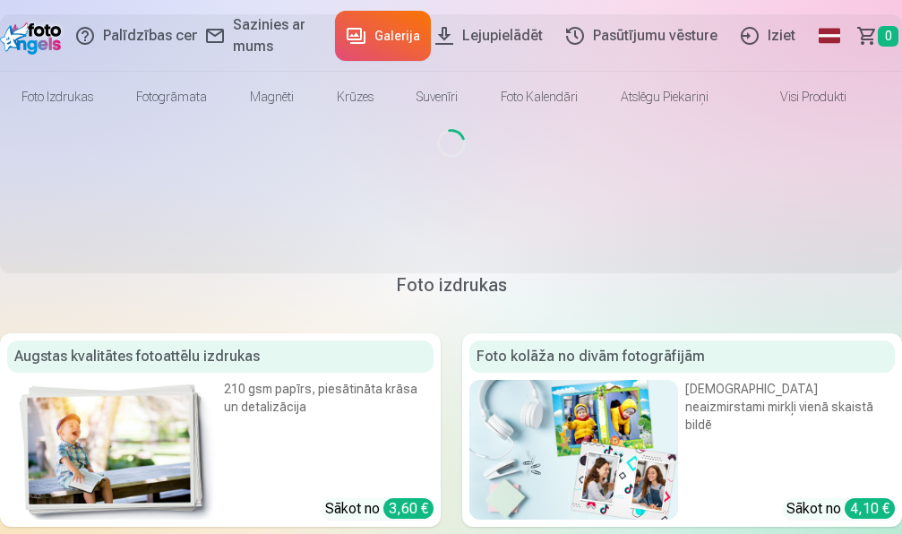
scroll to position [183, 0]
